Goal: Task Accomplishment & Management: Use online tool/utility

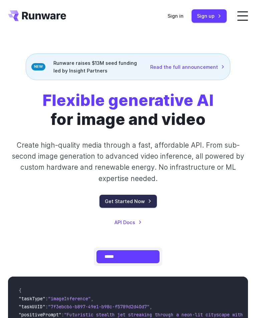
click at [100, 208] on link "Get Started Now" at bounding box center [128, 201] width 57 height 13
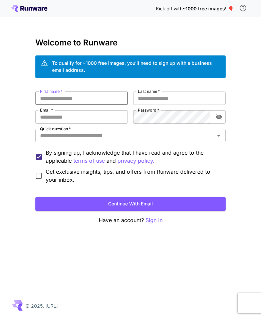
click at [83, 96] on input "First name   *" at bounding box center [81, 98] width 93 height 13
click at [129, 206] on button "Continue with email" at bounding box center [130, 204] width 190 height 14
click at [88, 96] on input "First name   *" at bounding box center [81, 98] width 93 height 13
type input "**********"
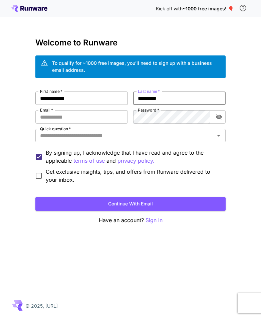
type input "*********"
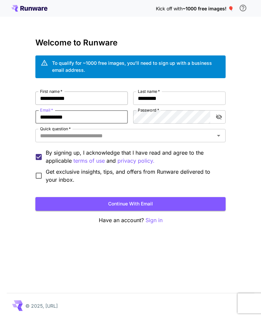
type input "**********"
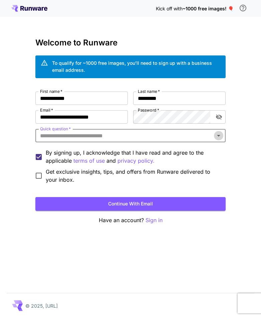
click at [222, 138] on icon "Open" at bounding box center [219, 136] width 8 height 8
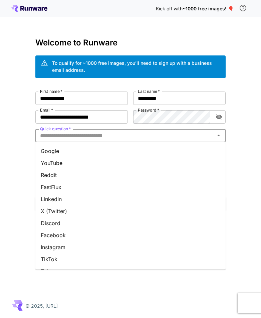
click at [87, 163] on li "YouTube" at bounding box center [130, 163] width 190 height 12
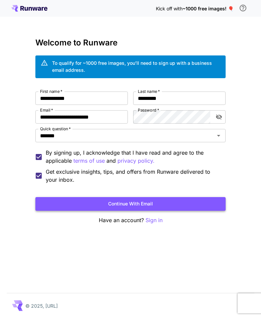
click at [82, 203] on button "Continue with email" at bounding box center [130, 204] width 190 height 14
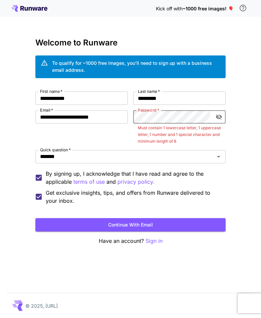
click at [217, 116] on icon "toggle password visibility" at bounding box center [219, 117] width 7 height 7
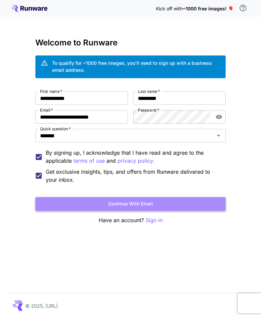
click at [161, 203] on button "Continue with email" at bounding box center [130, 204] width 190 height 14
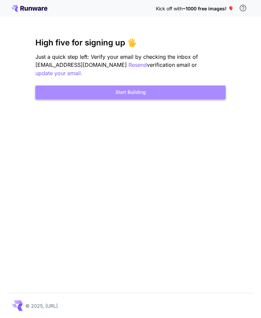
click at [142, 86] on button "Start Building" at bounding box center [130, 93] width 190 height 14
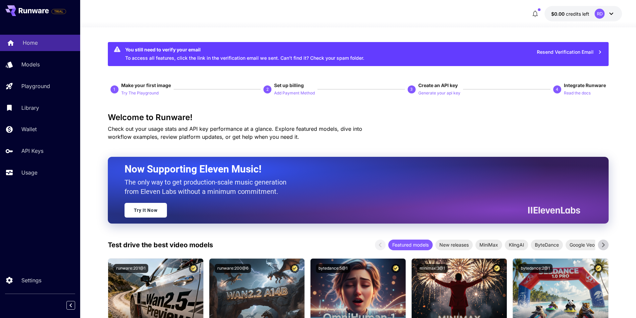
click at [15, 39] on link "Home" at bounding box center [40, 43] width 80 height 16
click at [48, 63] on div "Models" at bounding box center [49, 64] width 52 height 8
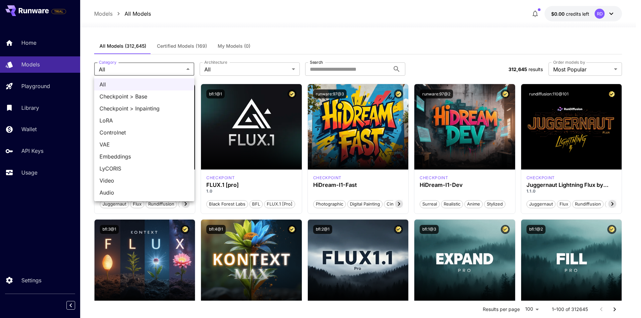
click at [182, 68] on div at bounding box center [320, 159] width 641 height 318
click at [261, 35] on div at bounding box center [320, 159] width 641 height 318
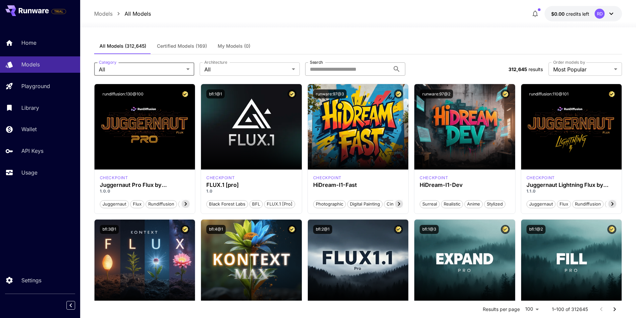
click at [261, 69] on input "Search" at bounding box center [347, 68] width 85 height 13
type input "****"
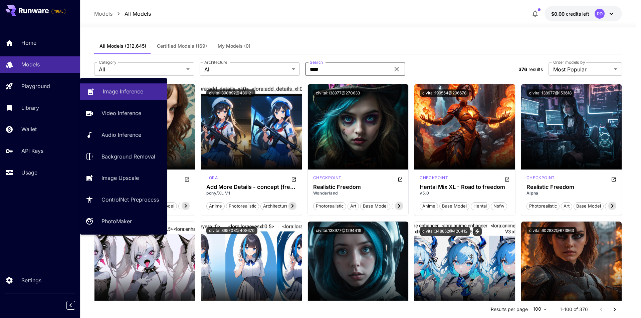
click at [111, 90] on p "Image Inference" at bounding box center [123, 92] width 40 height 8
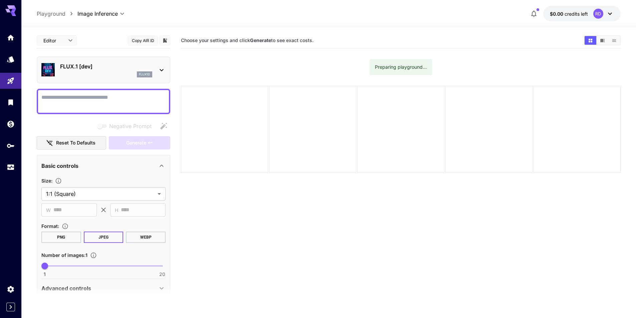
click at [91, 68] on p "FLUX.1 [dev]" at bounding box center [106, 66] width 92 height 8
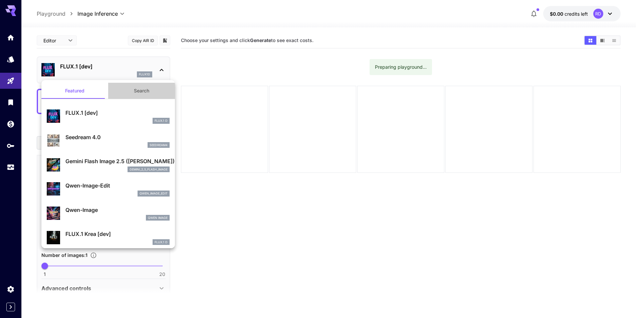
click at [142, 90] on button "Search" at bounding box center [141, 91] width 67 height 16
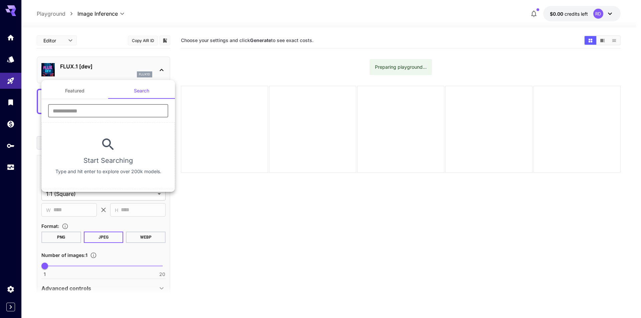
click at [118, 115] on input "text" at bounding box center [108, 110] width 120 height 13
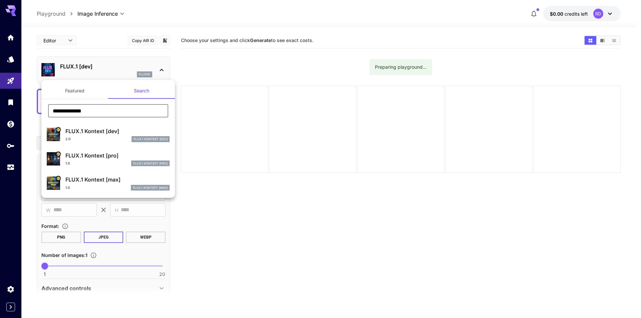
type input "**********"
click at [100, 181] on p "FLUX.1 Kontext [max]" at bounding box center [117, 180] width 104 height 8
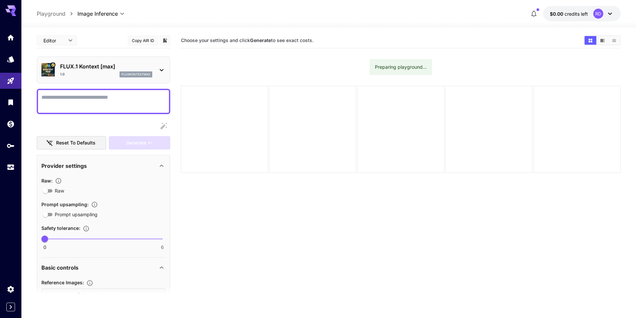
click at [118, 99] on textarea "Raw" at bounding box center [103, 102] width 124 height 16
click at [261, 16] on icon at bounding box center [610, 14] width 8 height 8
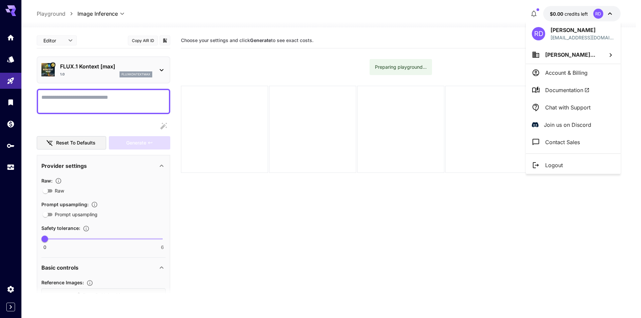
click at [261, 171] on li "Logout" at bounding box center [573, 165] width 95 height 17
